Goal: Information Seeking & Learning: Compare options

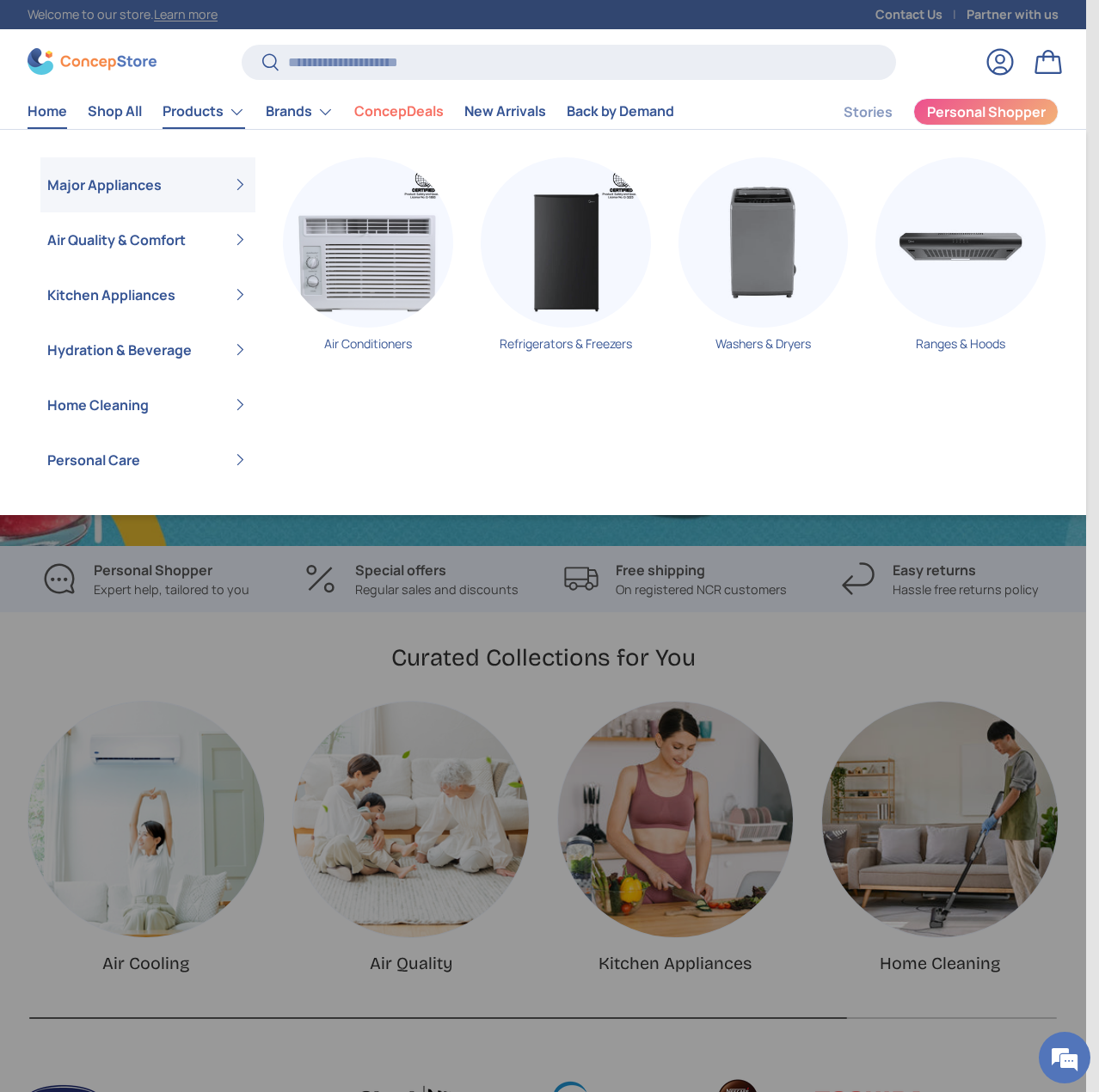
scroll to position [0, 2171]
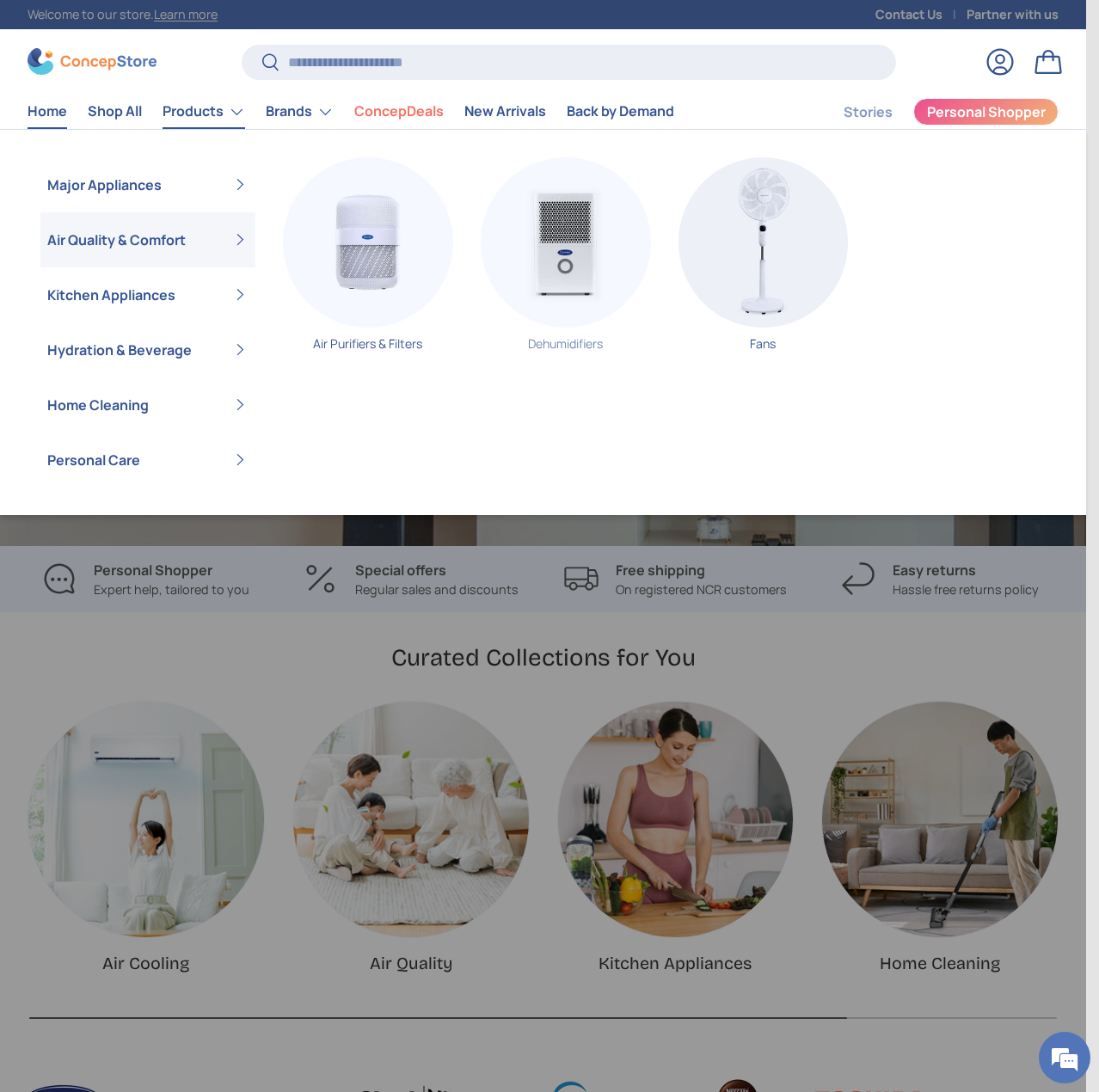
click at [557, 260] on img "Primary" at bounding box center [565, 242] width 170 height 170
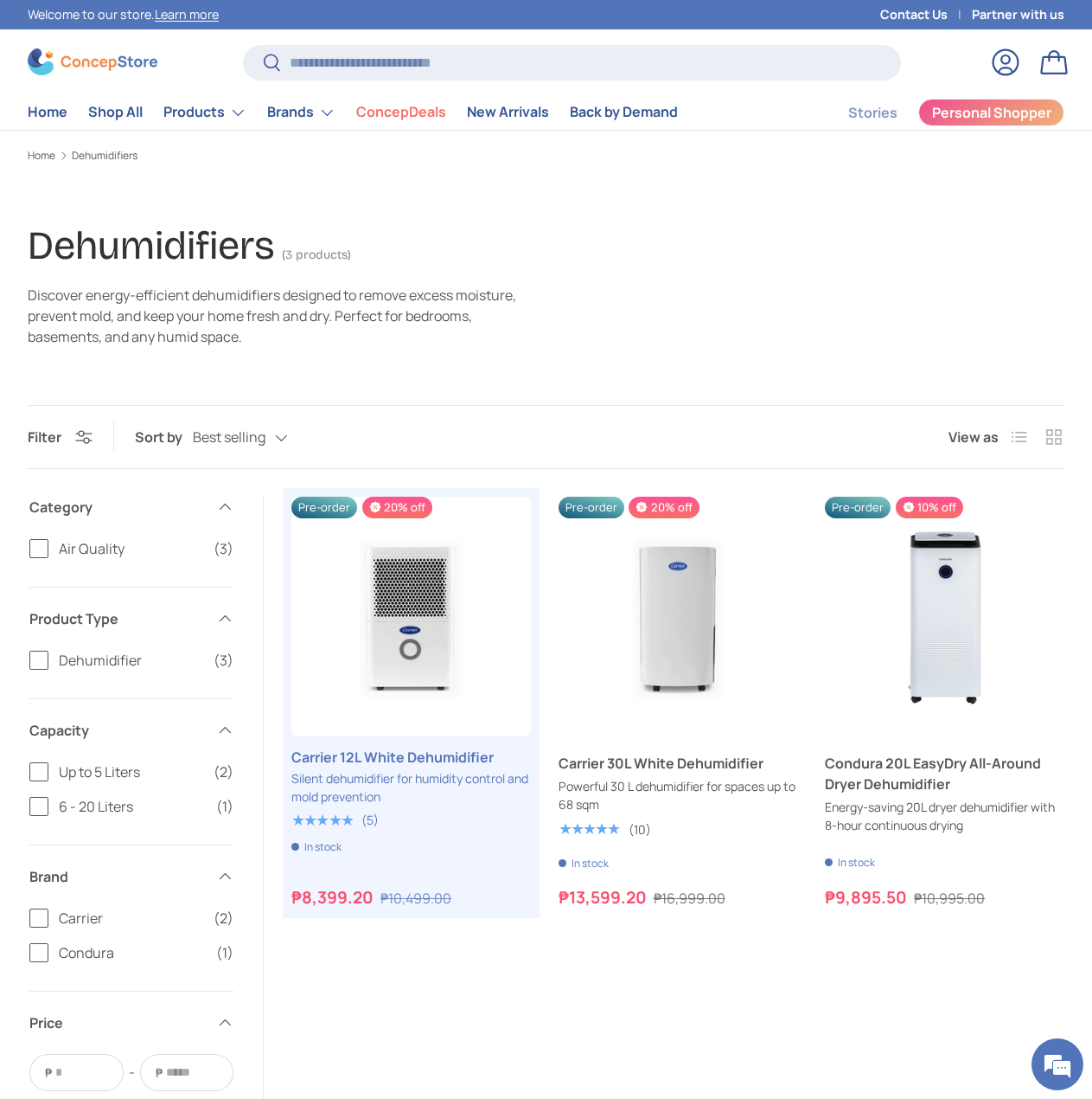
scroll to position [86, 0]
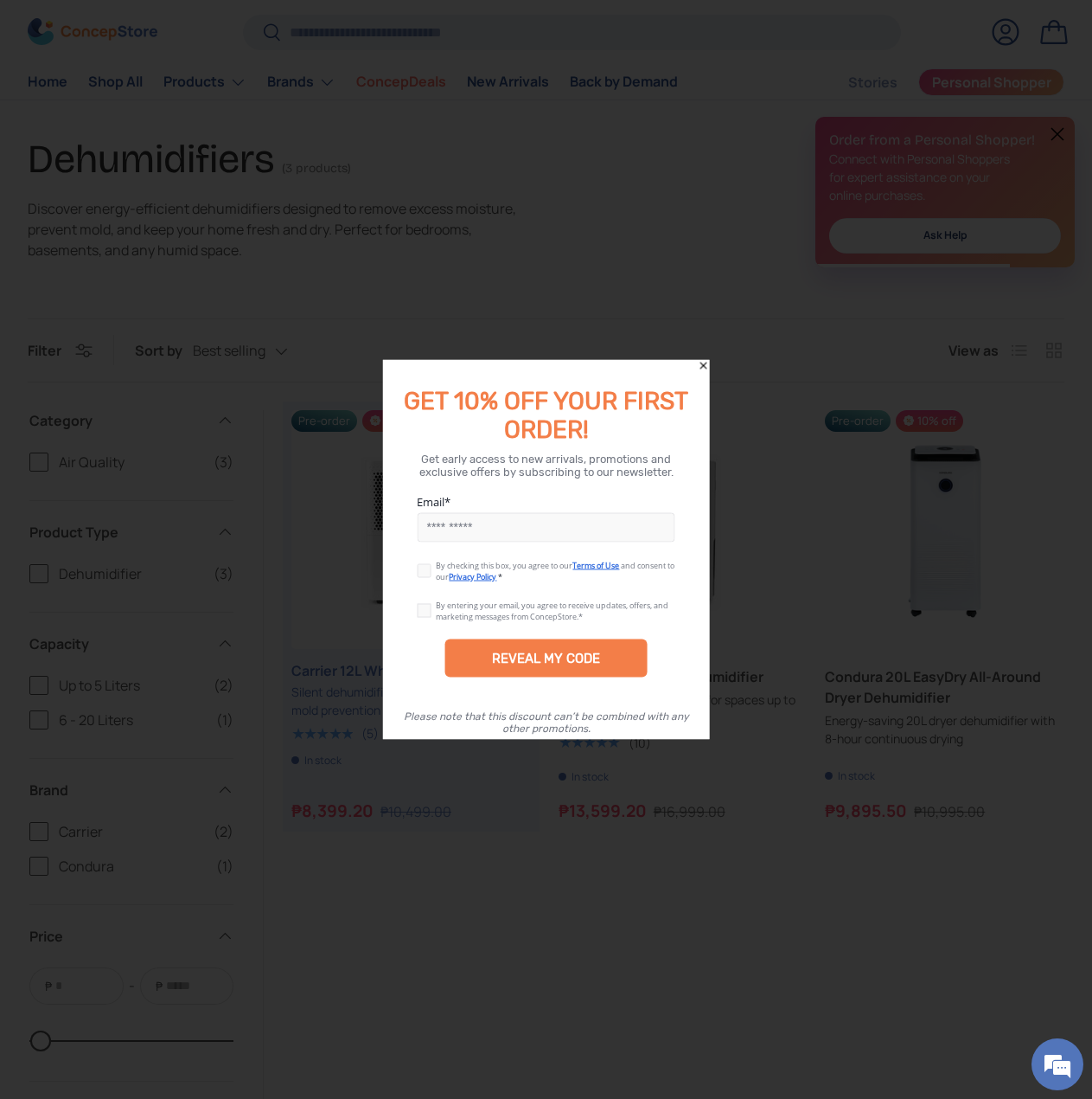
click at [152, 785] on div at bounding box center [546, 549] width 1092 height 1099
click at [512, 953] on div at bounding box center [546, 549] width 1092 height 1099
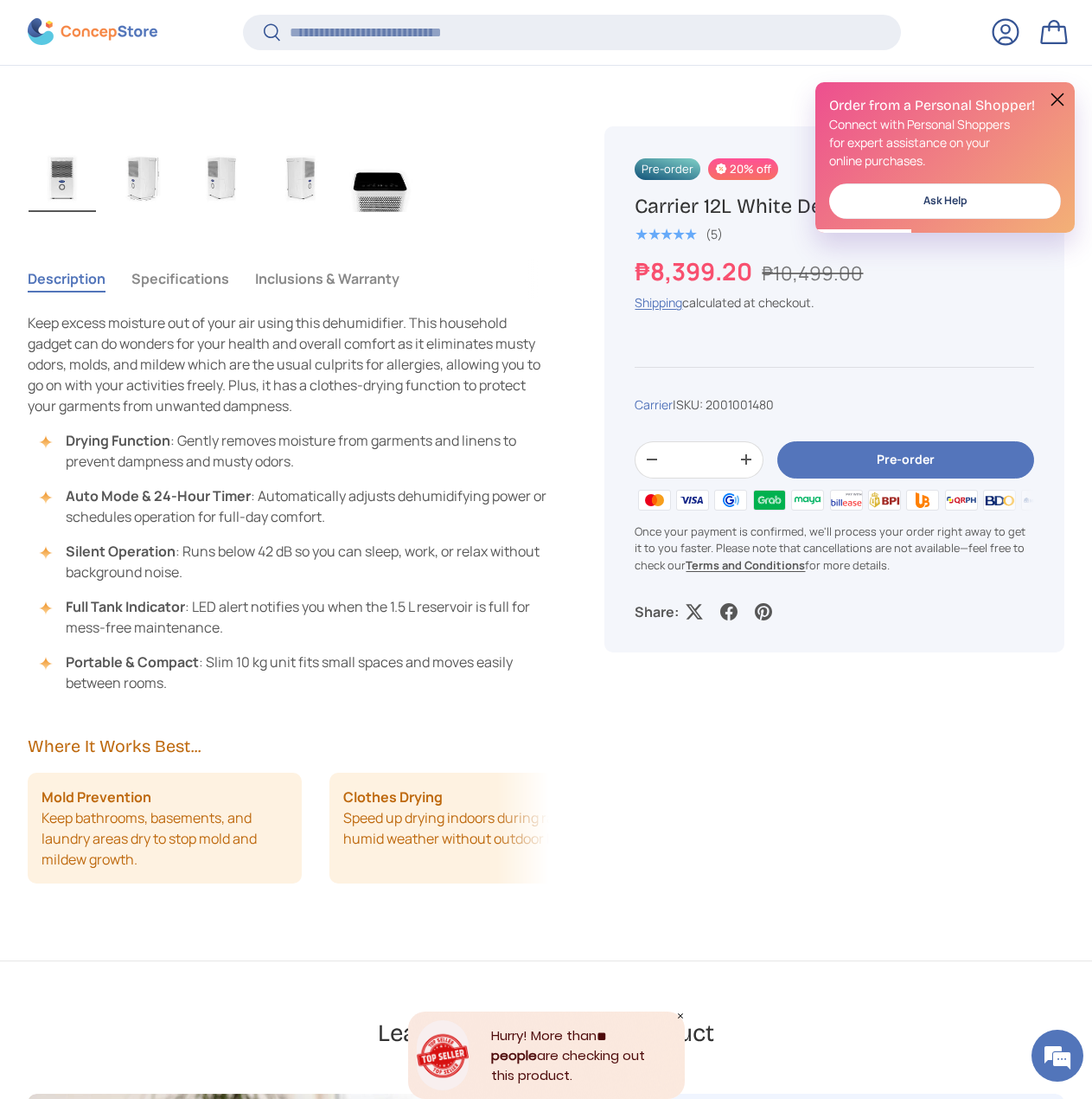
click at [165, 276] on button "Specifications" at bounding box center [180, 278] width 98 height 40
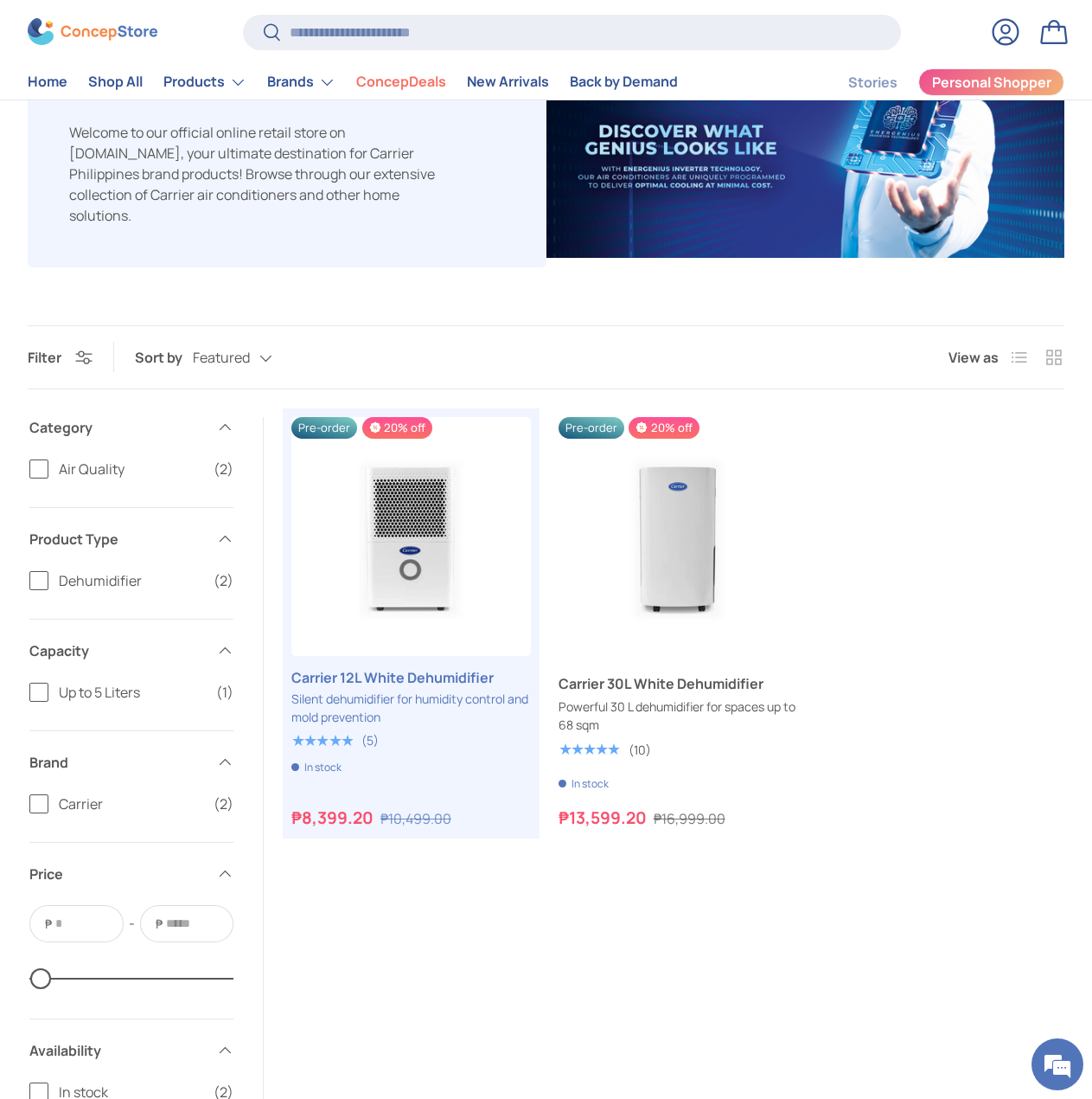
scroll to position [260, 0]
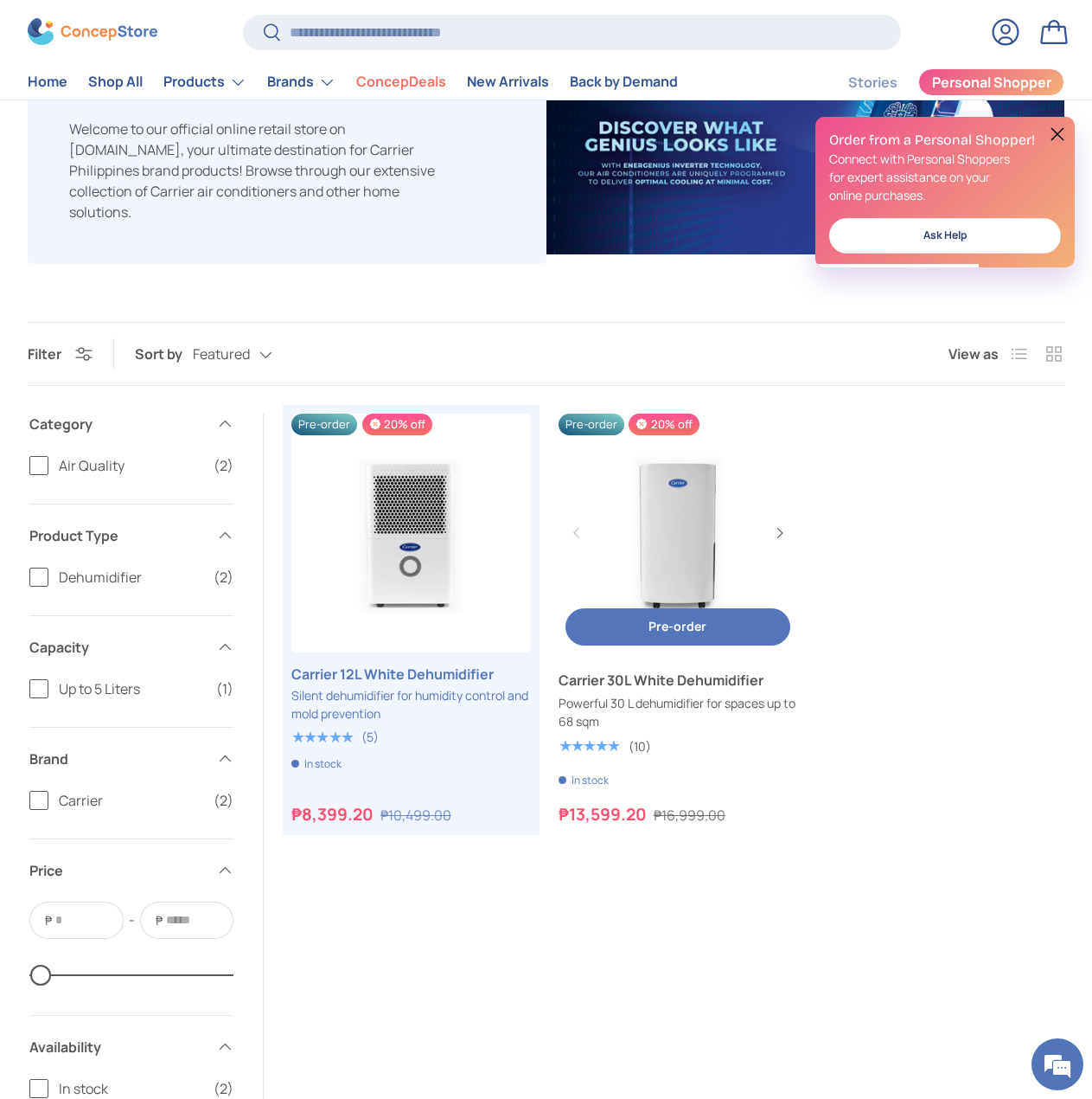
click at [629, 691] on link "Carrier 30L White Dehumidifier" at bounding box center [679, 680] width 240 height 21
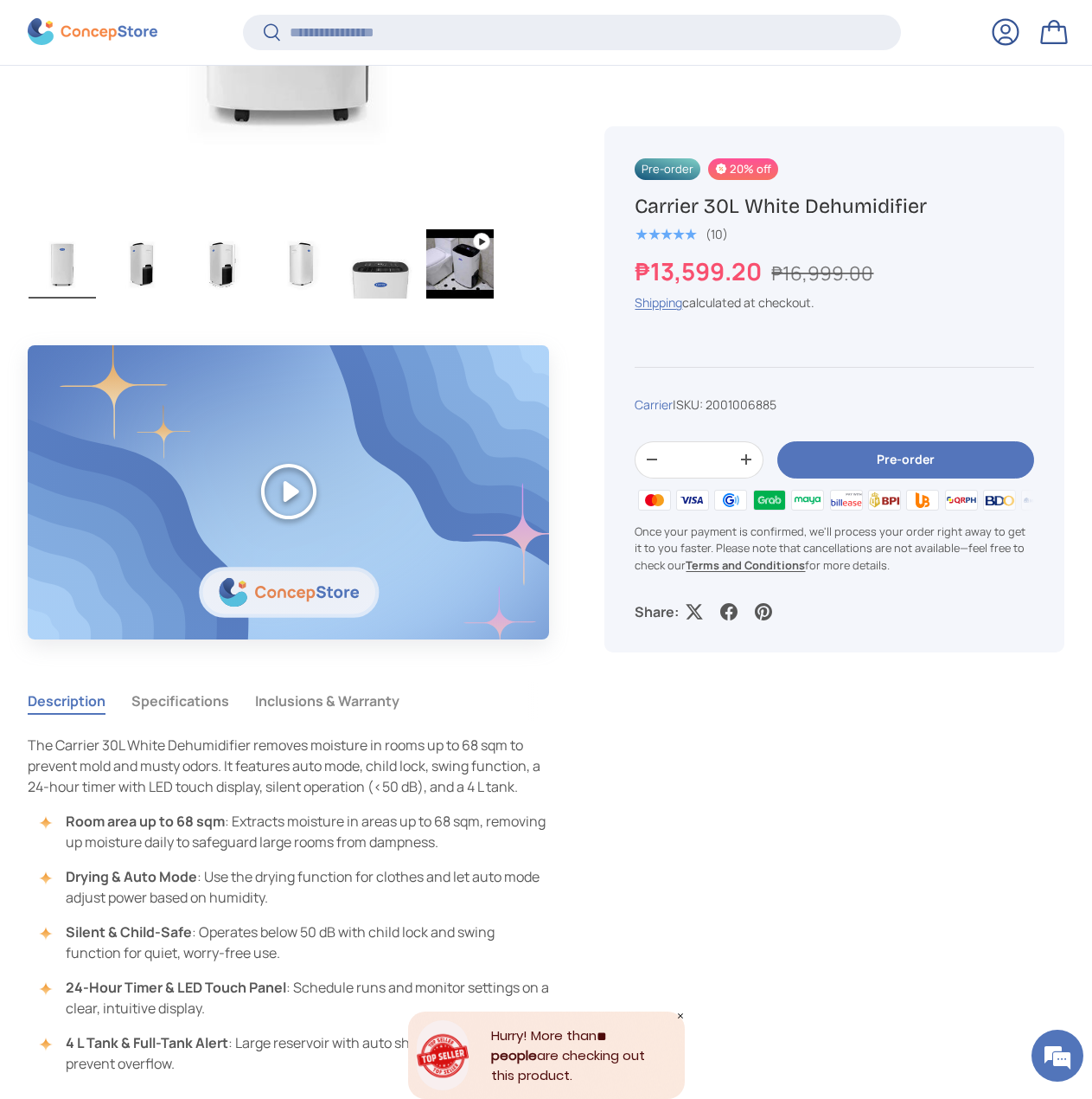
scroll to position [1208, 0]
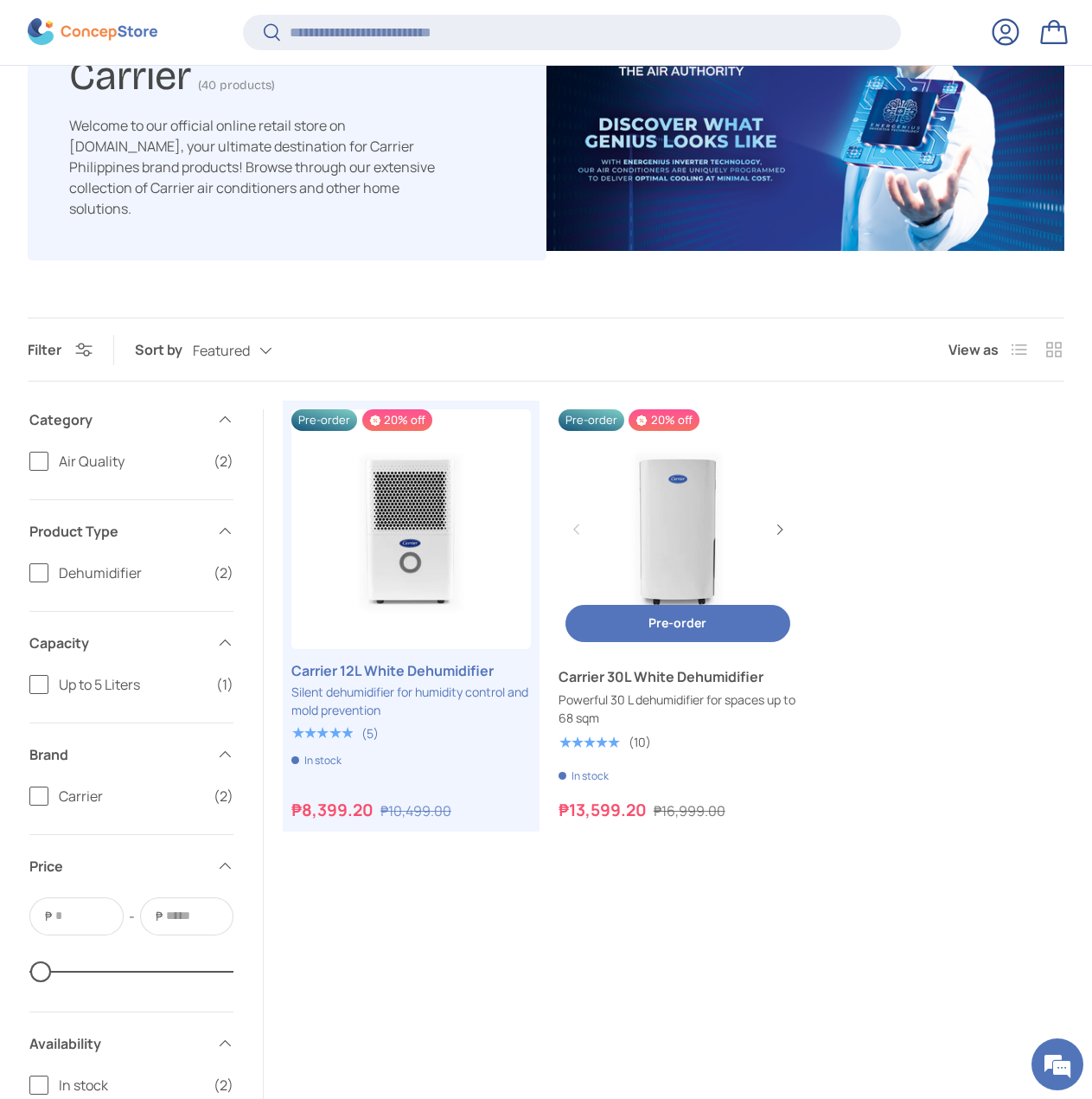
click at [720, 680] on link "Carrier 30L White Dehumidifier" at bounding box center [679, 676] width 240 height 21
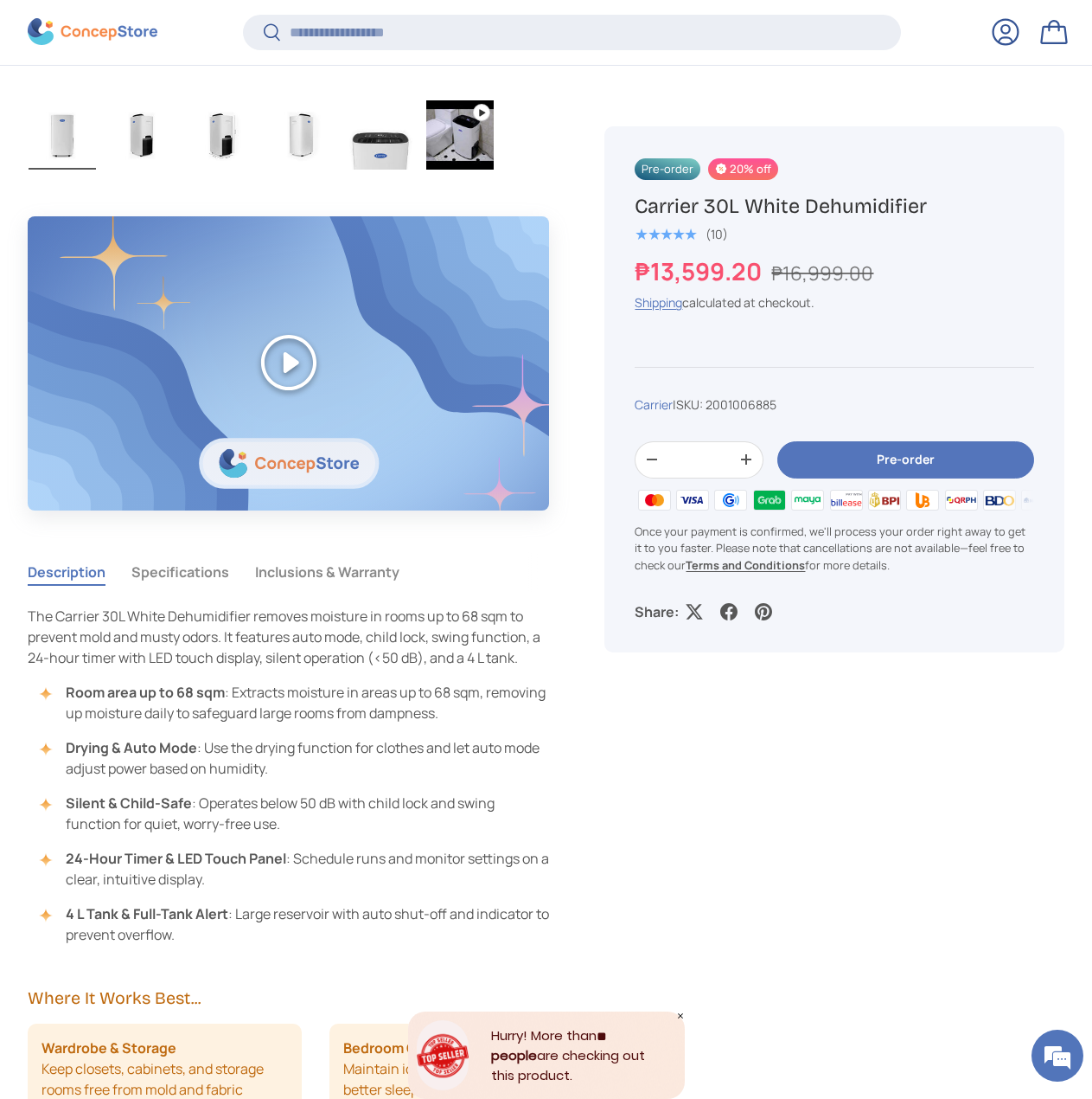
scroll to position [1208, 0]
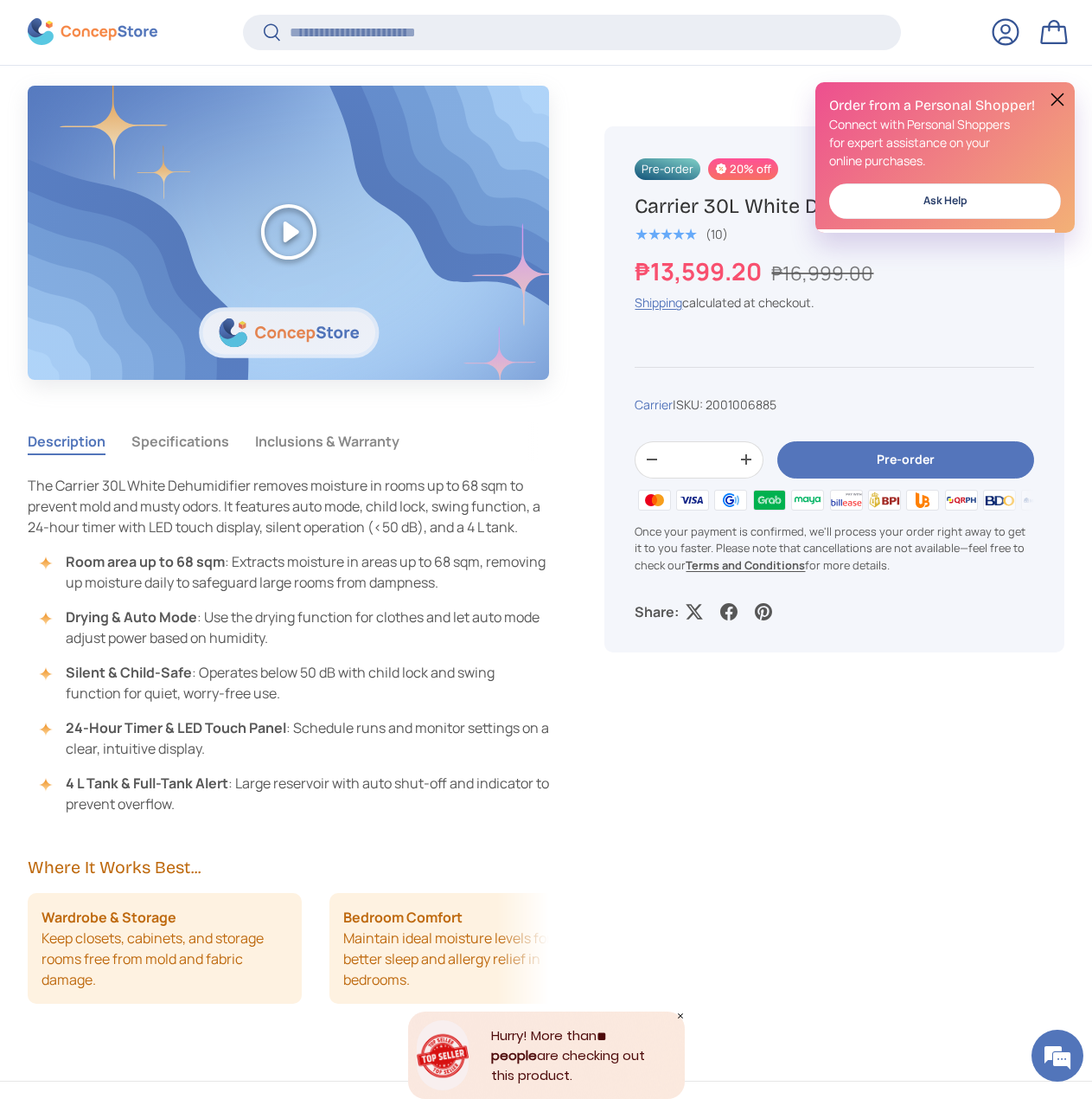
click at [198, 441] on button "Specifications" at bounding box center [180, 441] width 98 height 40
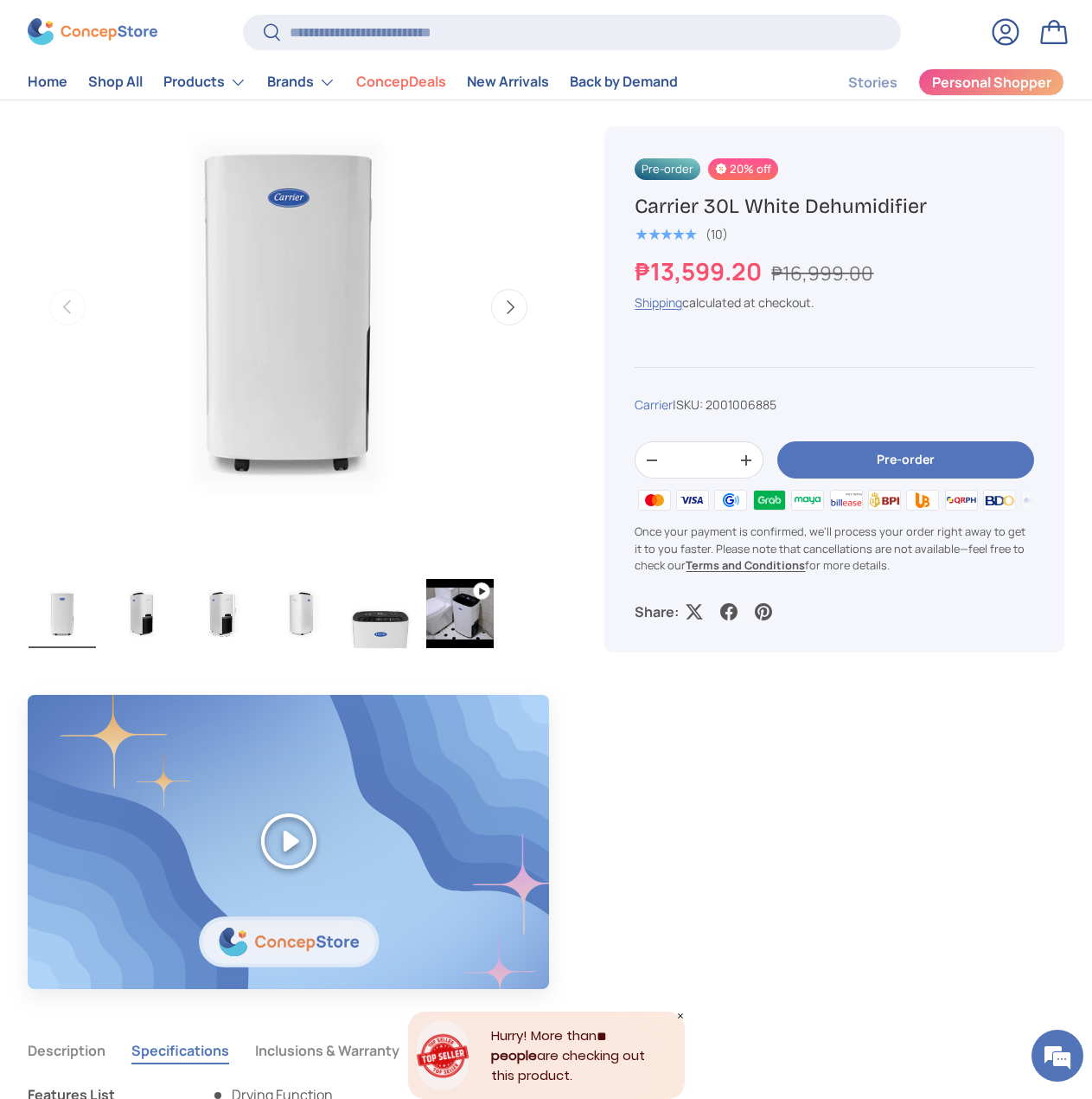
scroll to position [519, 0]
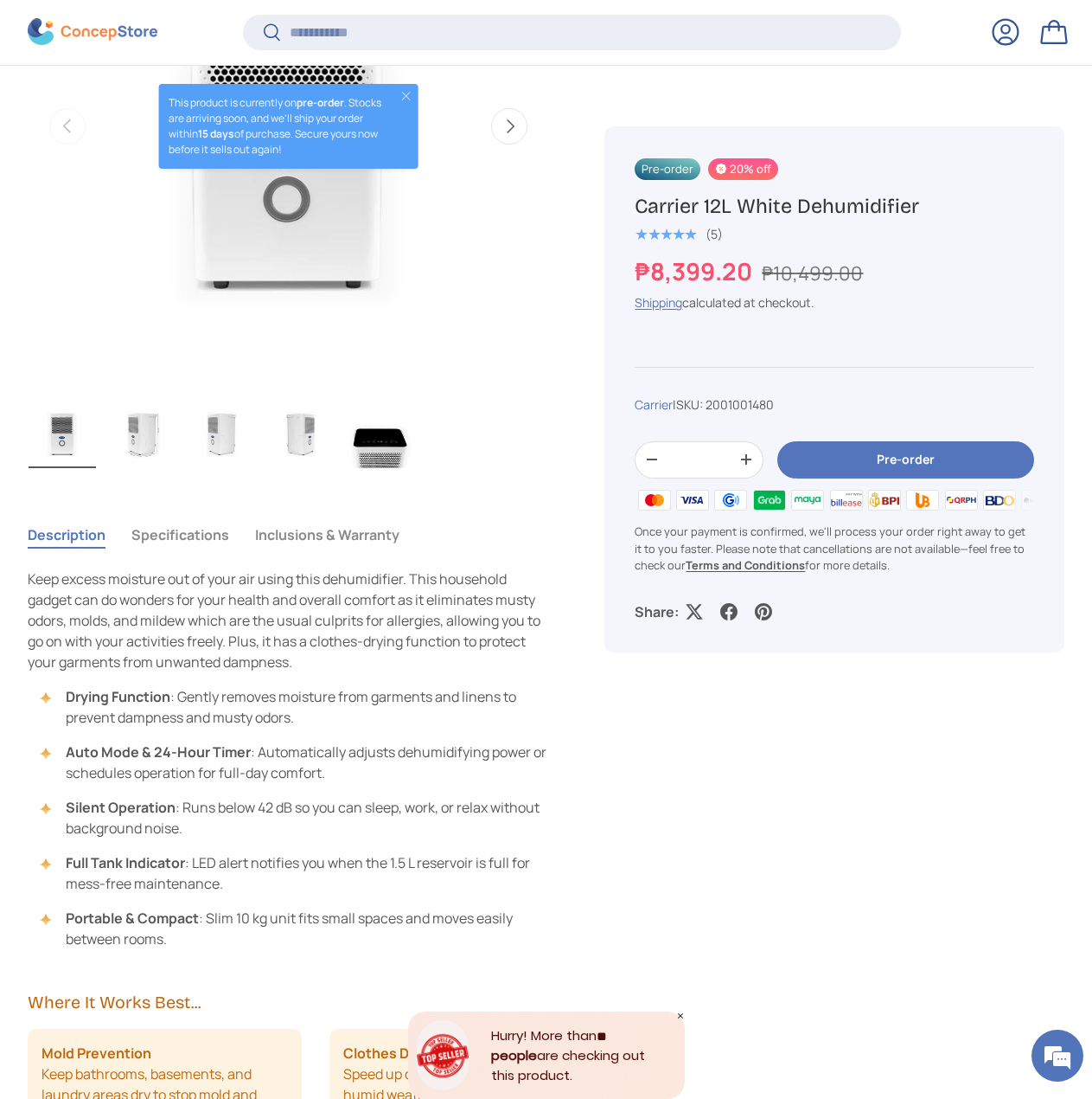
scroll to position [861, 0]
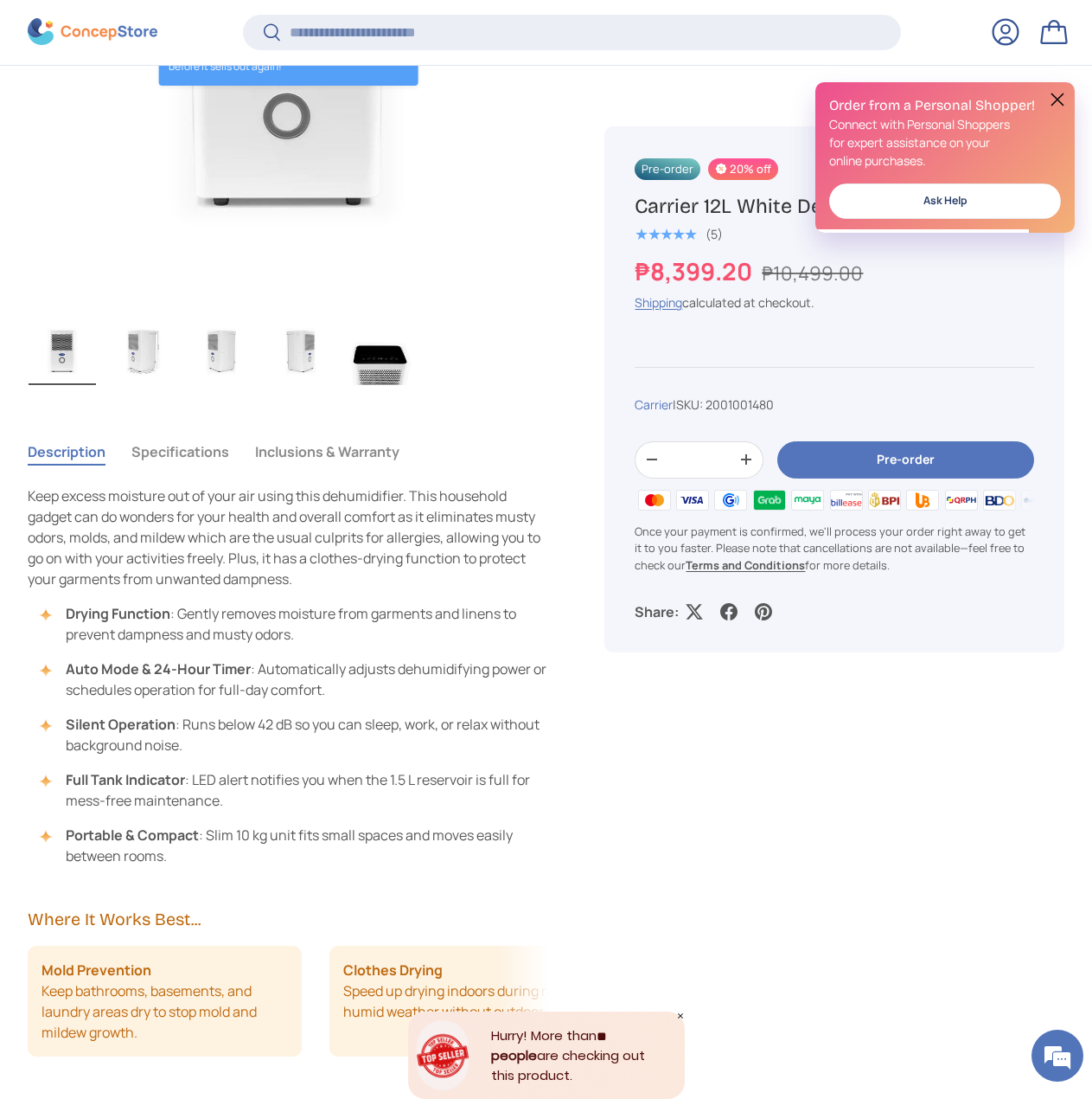
click at [173, 447] on button "Specifications" at bounding box center [180, 452] width 98 height 40
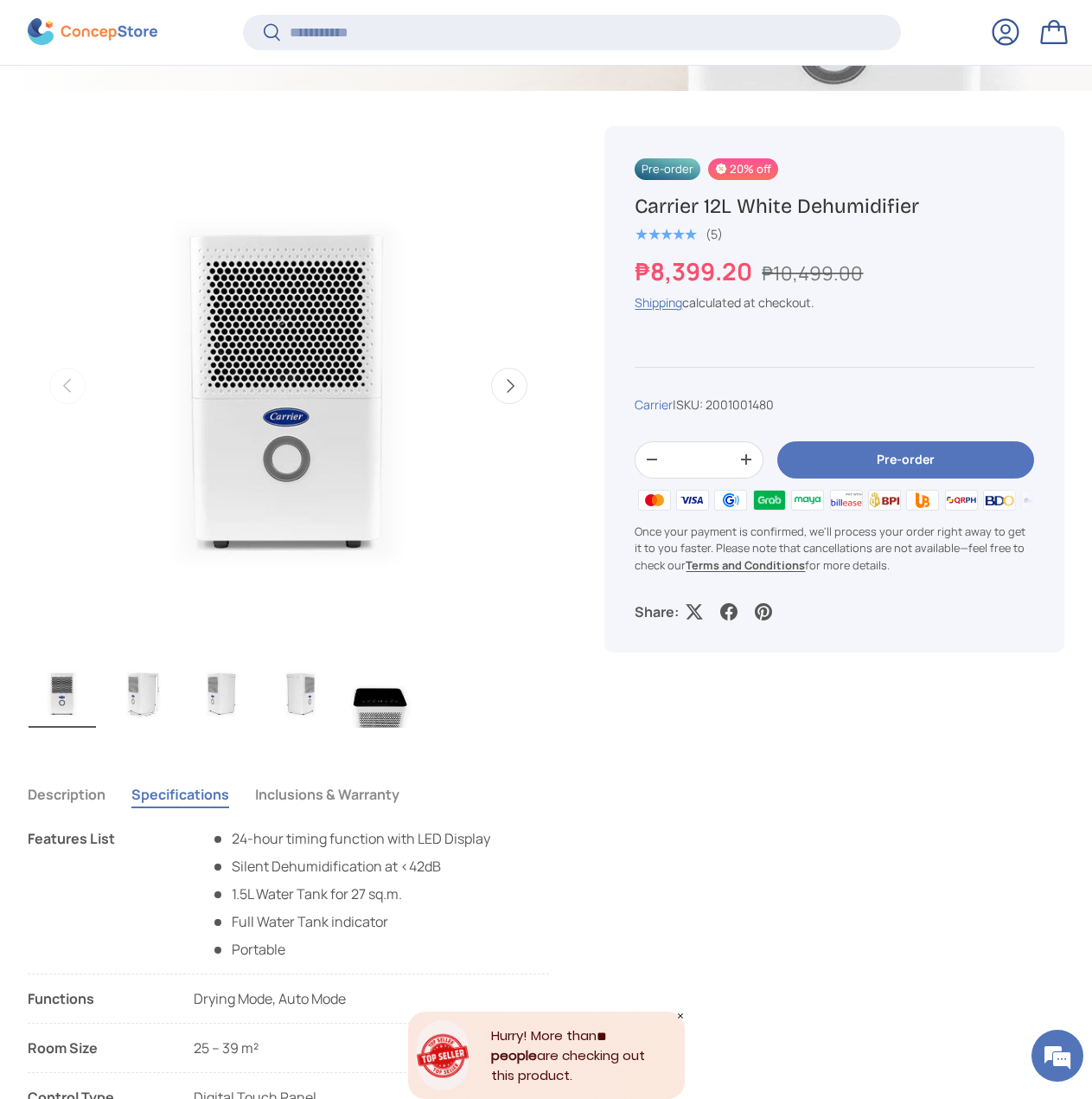
scroll to position [775, 0]
